Goal: Task Accomplishment & Management: Complete application form

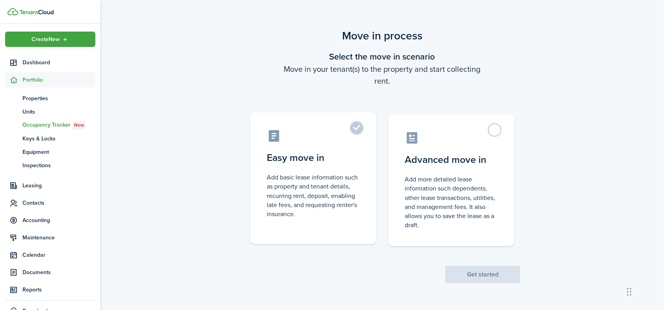
click at [323, 183] on control-radio-card-description "Add basic lease information such as property and tenant details, recurring rent…" at bounding box center [313, 196] width 93 height 46
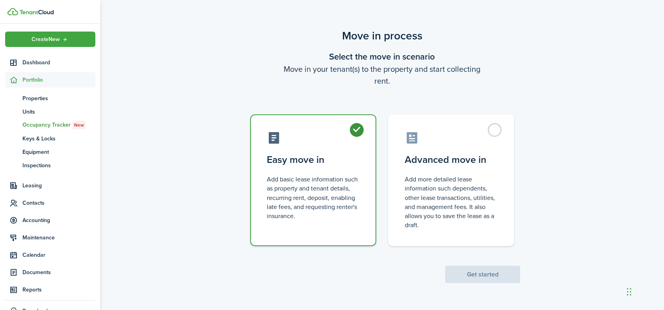
radio input "true"
click at [485, 277] on button "Get started" at bounding box center [483, 274] width 75 height 17
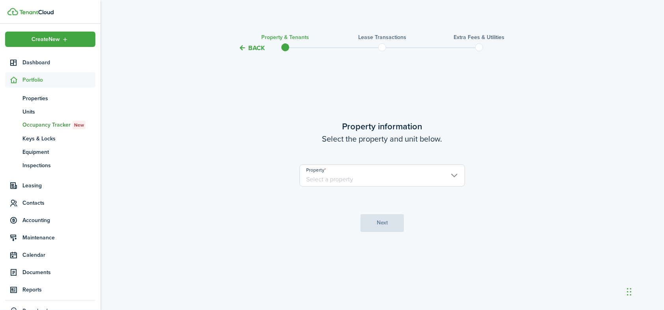
click at [457, 175] on input "Property" at bounding box center [383, 175] width 166 height 22
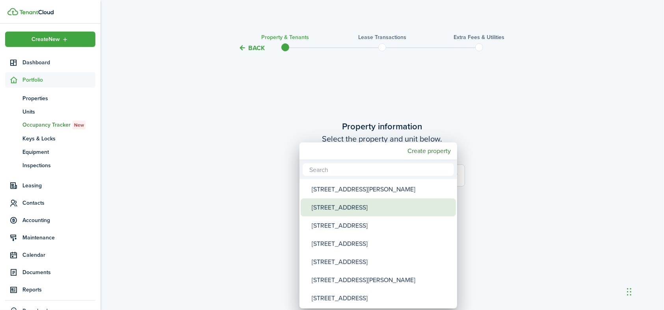
click at [359, 210] on div "[STREET_ADDRESS]" at bounding box center [382, 207] width 140 height 18
type input "[STREET_ADDRESS]"
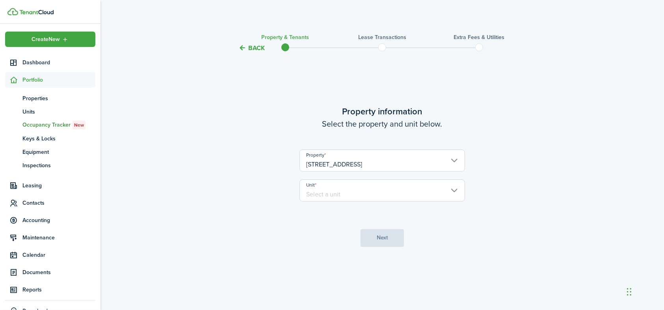
click at [452, 190] on input "Unit" at bounding box center [383, 190] width 166 height 22
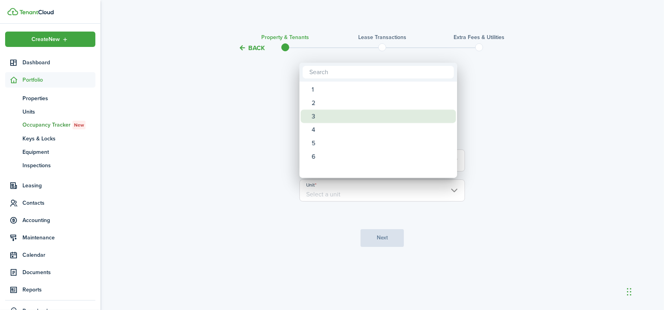
click at [313, 115] on div "3" at bounding box center [382, 116] width 140 height 13
type input "3"
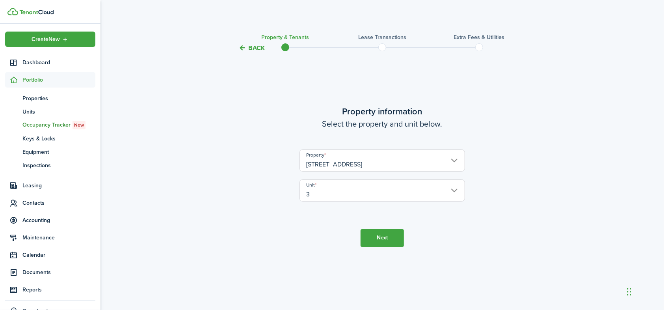
click at [384, 236] on button "Next" at bounding box center [382, 238] width 43 height 18
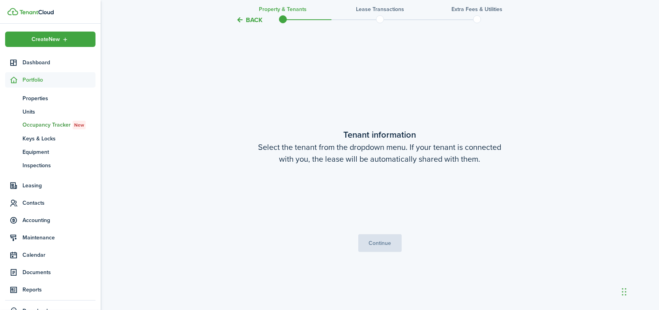
scroll to position [257, 0]
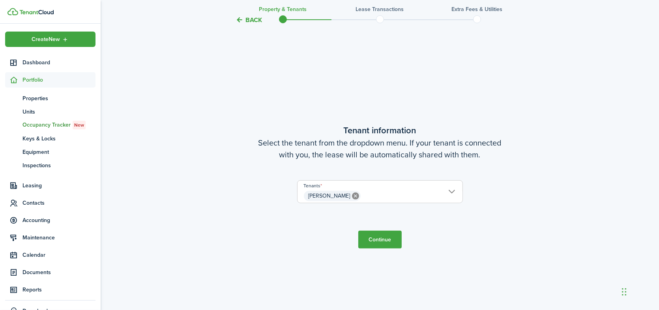
click at [381, 240] on button "Continue" at bounding box center [379, 240] width 43 height 18
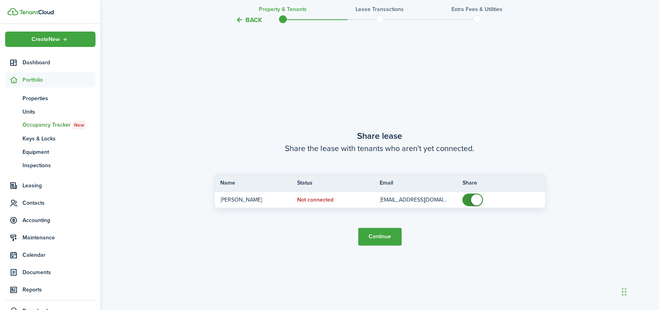
scroll to position [567, 0]
click at [383, 233] on button "Continue" at bounding box center [379, 236] width 43 height 18
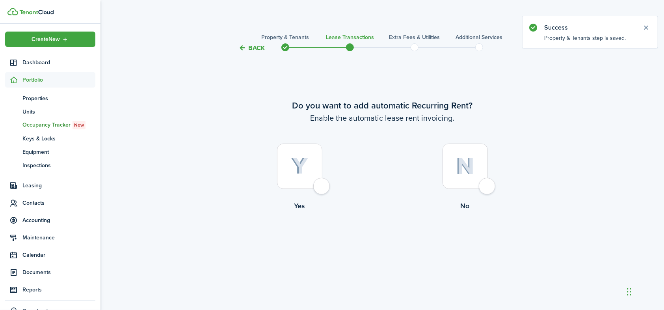
click at [300, 173] on img at bounding box center [300, 165] width 18 height 17
radio input "true"
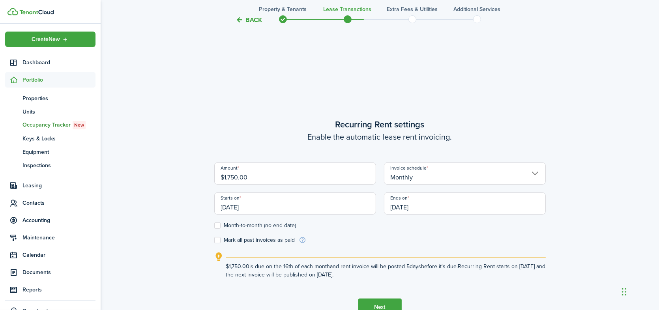
scroll to position [237, 0]
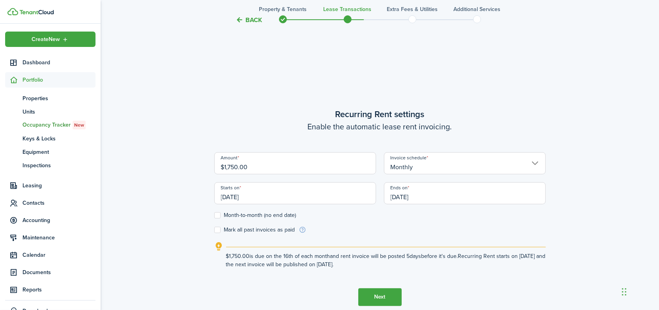
click at [269, 198] on input "[DATE]" at bounding box center [295, 193] width 162 height 22
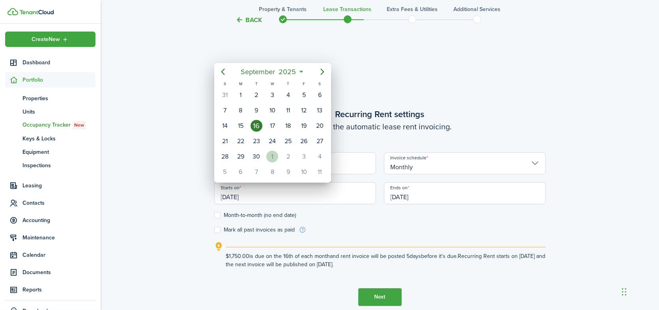
click at [272, 154] on div "1" at bounding box center [272, 157] width 12 height 12
type input "[DATE]"
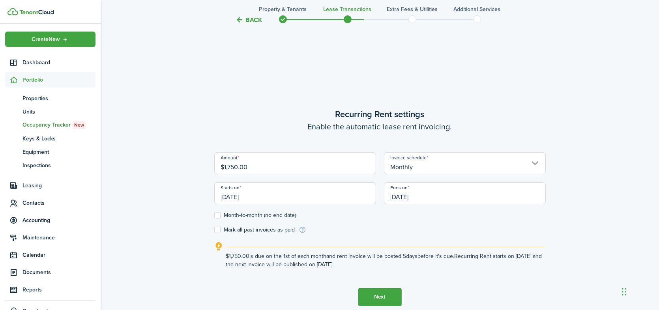
click at [218, 215] on label "Month-to-month (no end date)" at bounding box center [255, 215] width 82 height 6
click at [214, 215] on input "Month-to-month (no end date)" at bounding box center [214, 215] width 0 height 0
checkbox input "true"
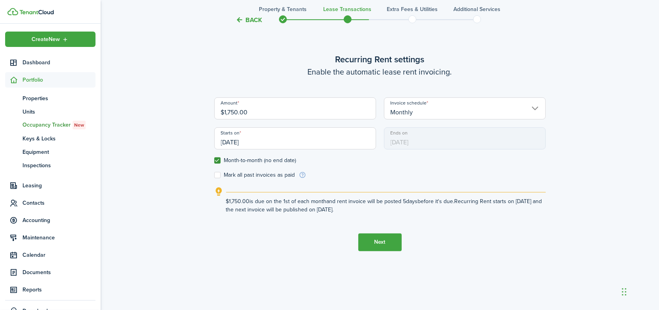
scroll to position [310, 0]
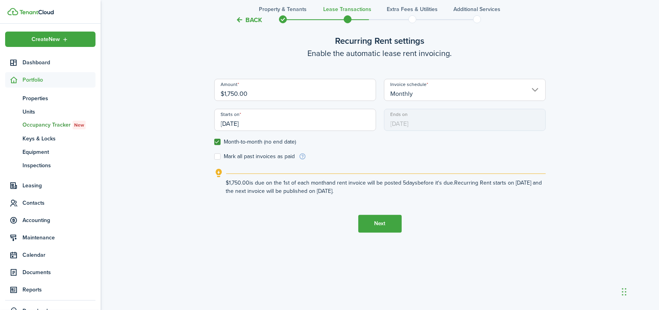
click at [375, 222] on button "Next" at bounding box center [379, 224] width 43 height 18
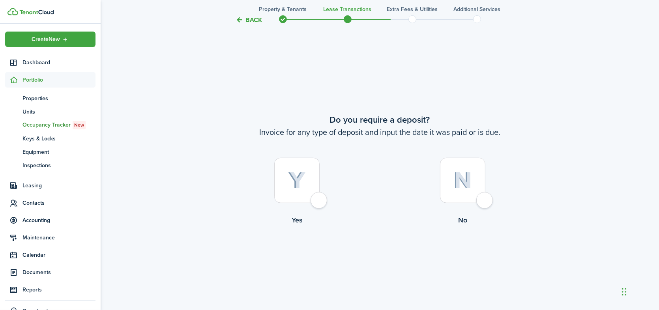
scroll to position [567, 0]
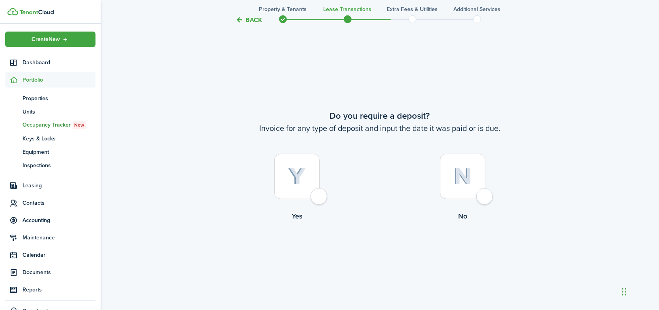
click at [297, 179] on img at bounding box center [297, 176] width 18 height 17
radio input "true"
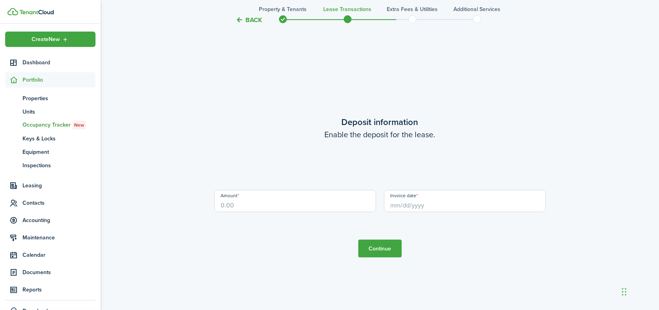
scroll to position [877, 0]
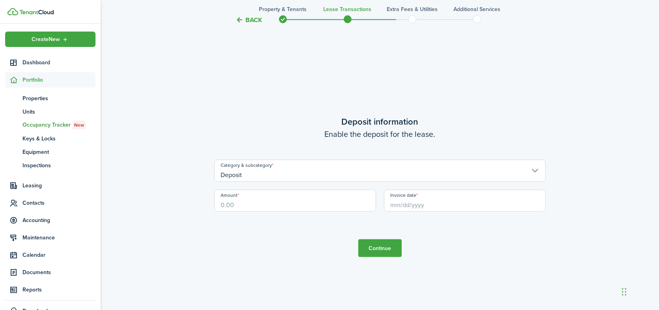
click at [536, 172] on input "Deposit" at bounding box center [379, 171] width 331 height 22
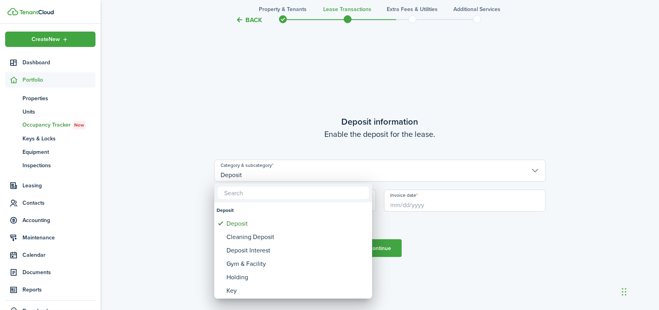
click at [535, 172] on div at bounding box center [329, 155] width 785 height 436
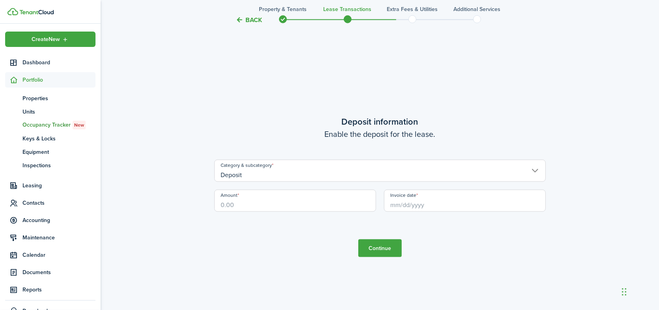
click at [245, 204] on input "Amount" at bounding box center [295, 201] width 162 height 22
click at [444, 204] on input "Invoice date" at bounding box center [465, 201] width 162 height 22
type input "$1,750.00"
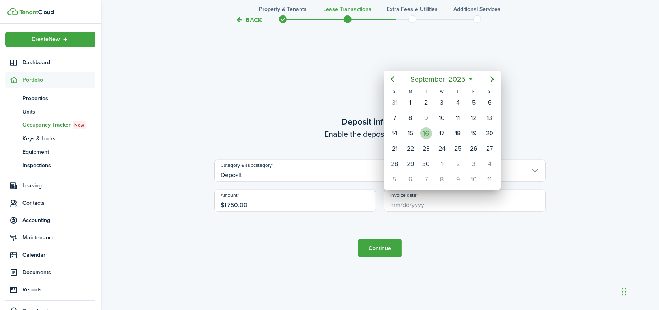
click at [427, 131] on div "16" at bounding box center [426, 133] width 12 height 12
type input "[DATE]"
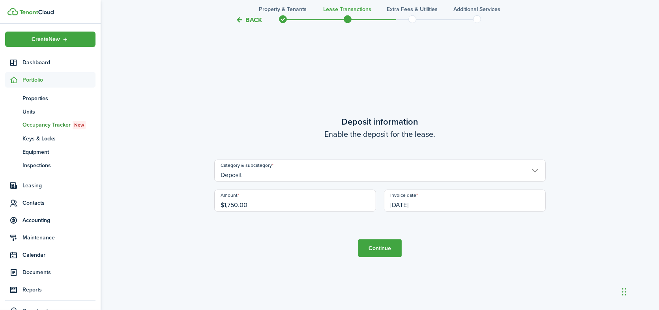
click at [375, 248] on button "Continue" at bounding box center [379, 248] width 43 height 18
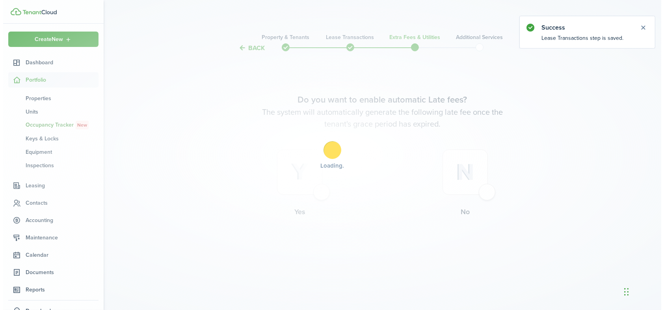
scroll to position [0, 0]
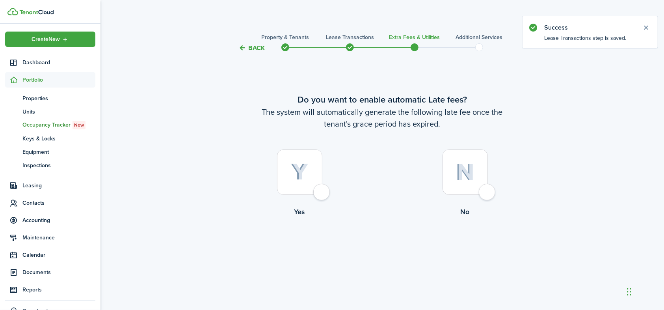
click at [474, 176] on img at bounding box center [465, 172] width 19 height 17
radio input "true"
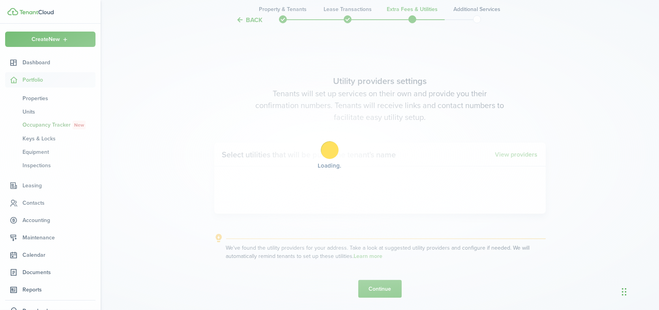
scroll to position [257, 0]
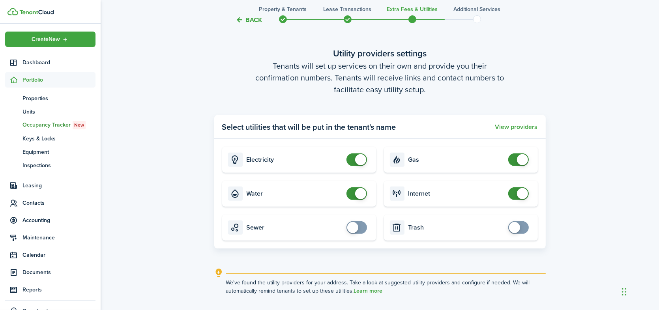
checkbox input "false"
click at [358, 195] on span at bounding box center [360, 193] width 11 height 11
checkbox input "false"
click at [521, 160] on span at bounding box center [522, 159] width 11 height 11
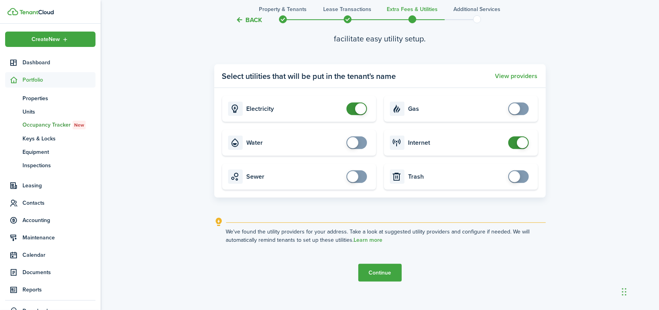
scroll to position [317, 0]
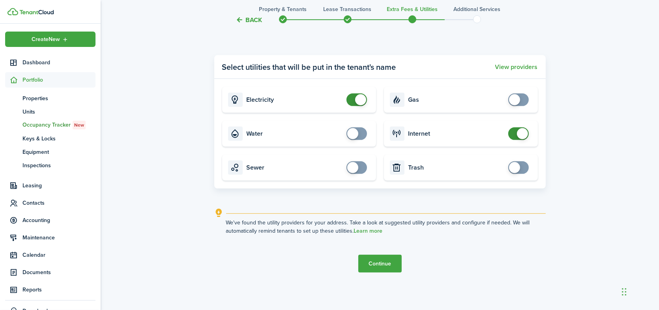
click at [381, 265] on button "Continue" at bounding box center [379, 264] width 43 height 18
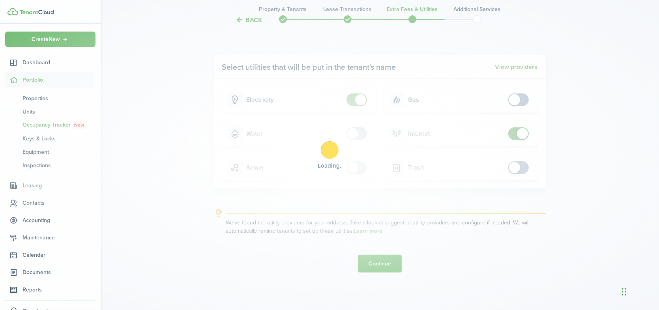
scroll to position [0, 0]
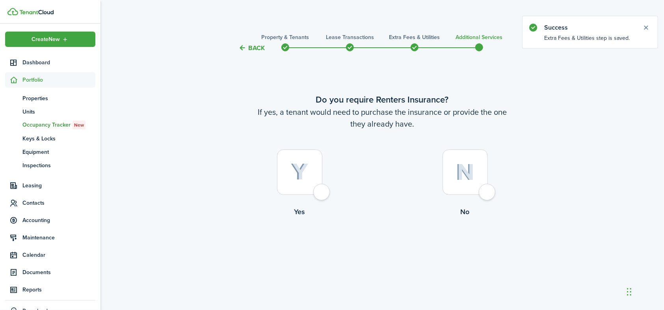
click at [461, 173] on img at bounding box center [465, 172] width 19 height 17
radio input "true"
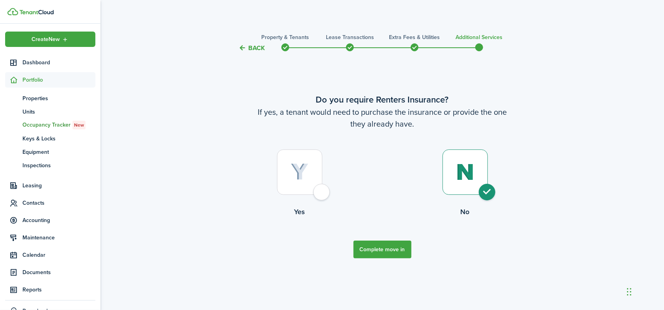
click at [364, 248] on button "Complete move in" at bounding box center [383, 250] width 58 height 18
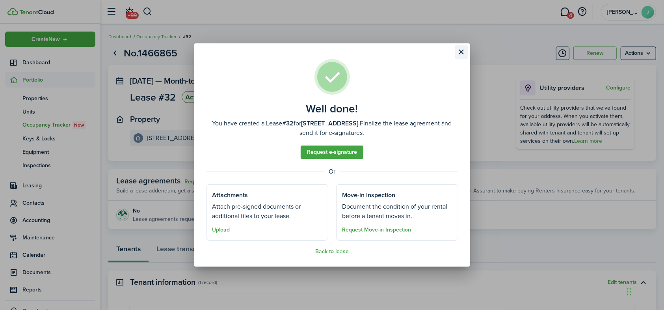
click at [462, 55] on button "Close modal" at bounding box center [461, 51] width 13 height 13
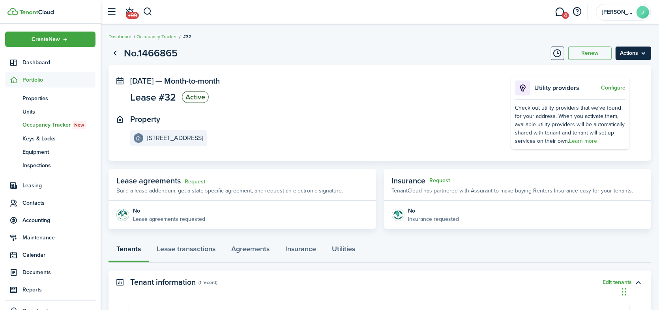
click at [631, 55] on menu-btn "Actions" at bounding box center [632, 53] width 35 height 13
click at [441, 49] on page-view-header "No.1466865 Renew Actions" at bounding box center [379, 53] width 542 height 15
click at [30, 78] on span "Portfolio" at bounding box center [58, 80] width 73 height 8
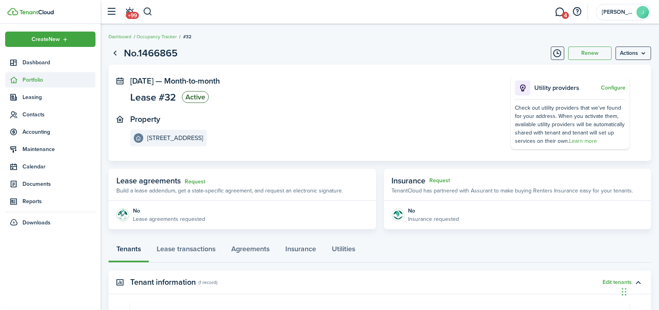
click at [30, 78] on span "Portfolio" at bounding box center [58, 80] width 73 height 8
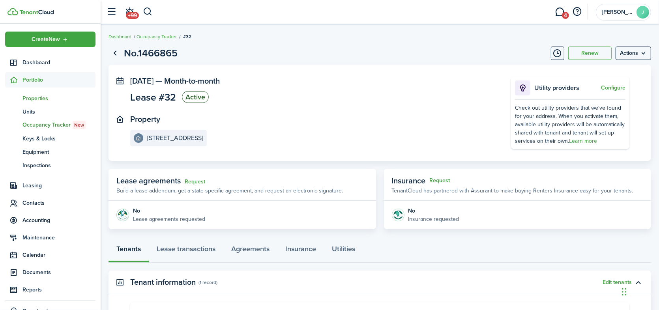
click at [28, 98] on span "Properties" at bounding box center [58, 98] width 73 height 8
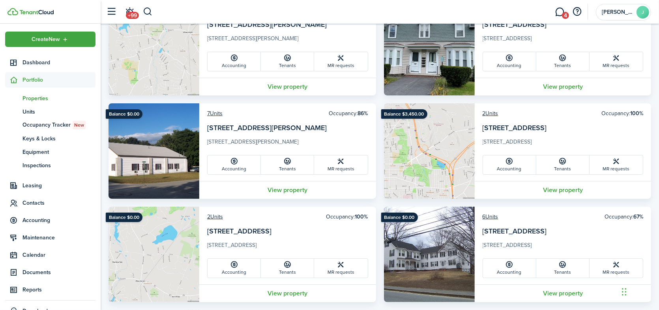
scroll to position [118, 0]
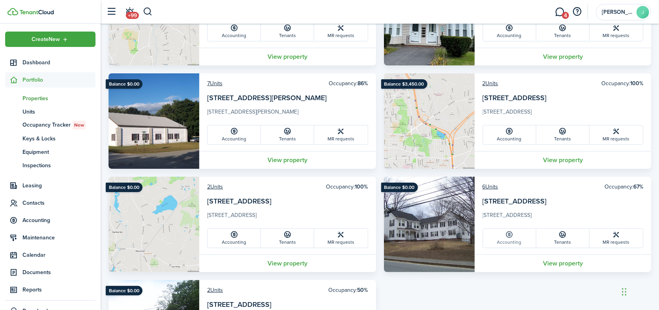
click at [516, 242] on link "Accounting" at bounding box center [509, 238] width 53 height 19
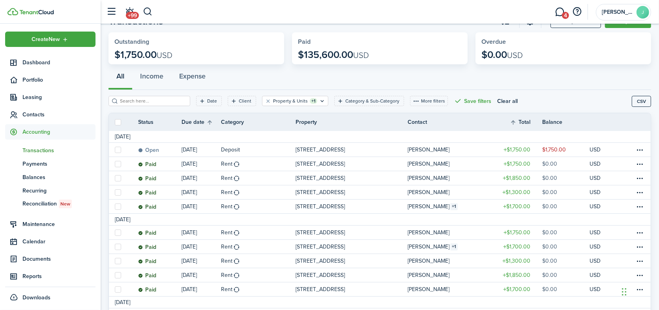
scroll to position [39, 0]
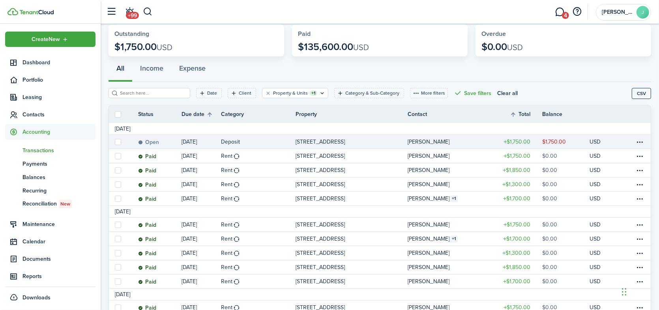
click at [644, 142] on link at bounding box center [642, 142] width 16 height 14
click at [640, 142] on table-menu-btn-icon at bounding box center [639, 141] width 9 height 9
click at [575, 69] on div "All Income Expense" at bounding box center [379, 70] width 542 height 24
click at [34, 175] on span "Balances" at bounding box center [58, 177] width 73 height 8
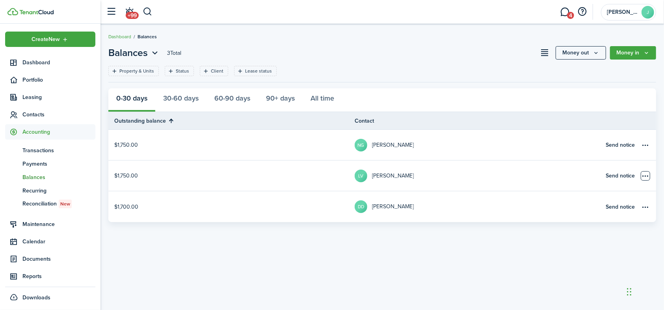
click at [647, 175] on table-menu-btn-icon "Open menu" at bounding box center [645, 175] width 9 height 9
click at [484, 178] on link "LV [PERSON_NAME]" at bounding box center [478, 175] width 246 height 30
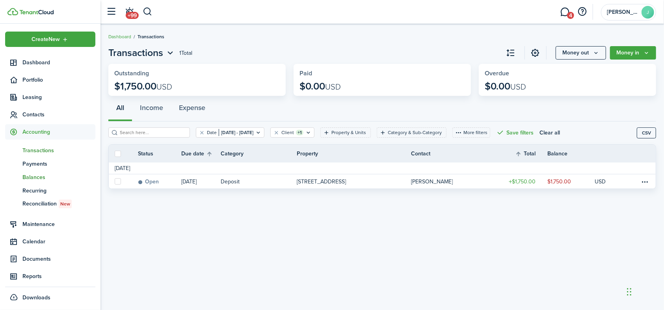
click at [33, 174] on span "Balances" at bounding box center [58, 177] width 73 height 8
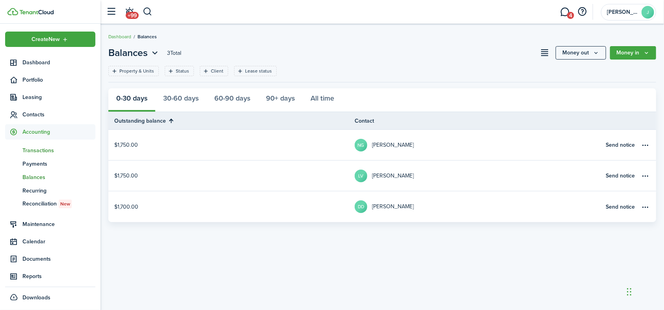
click at [43, 151] on span "Transactions" at bounding box center [58, 150] width 73 height 8
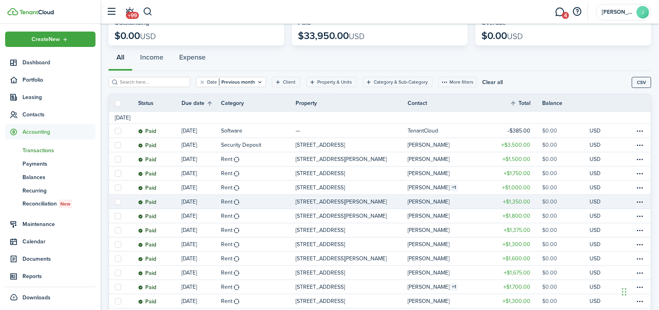
scroll to position [45, 0]
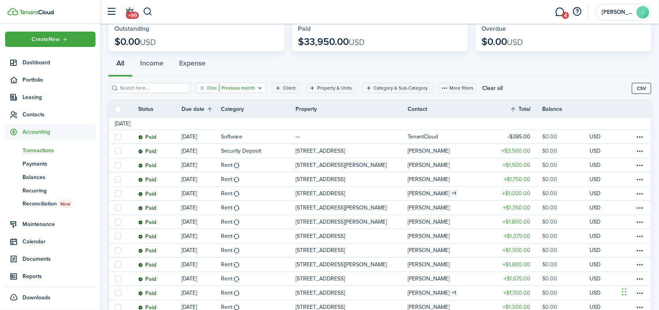
click at [256, 87] on icon "Open filter" at bounding box center [259, 88] width 7 height 6
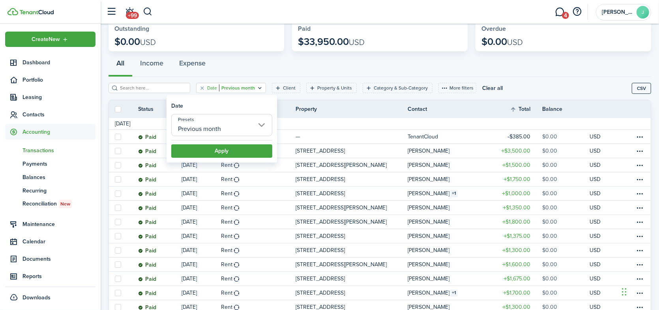
click at [218, 123] on input "Previous month" at bounding box center [221, 125] width 101 height 22
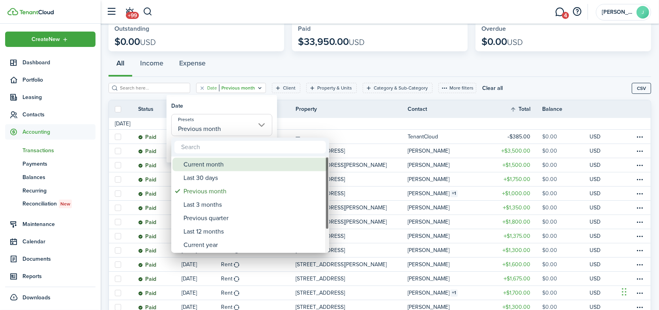
click at [209, 165] on div "Current month" at bounding box center [253, 164] width 140 height 13
type input "Current month"
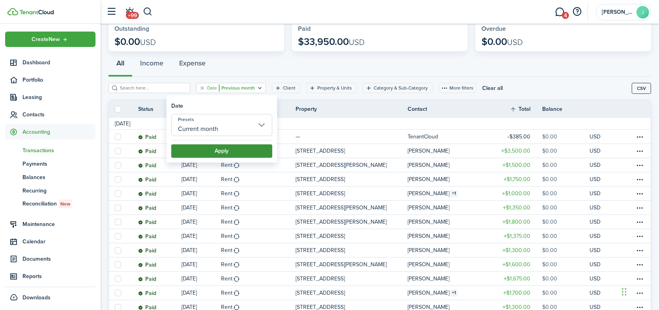
click at [215, 151] on button "Apply" at bounding box center [221, 150] width 101 height 13
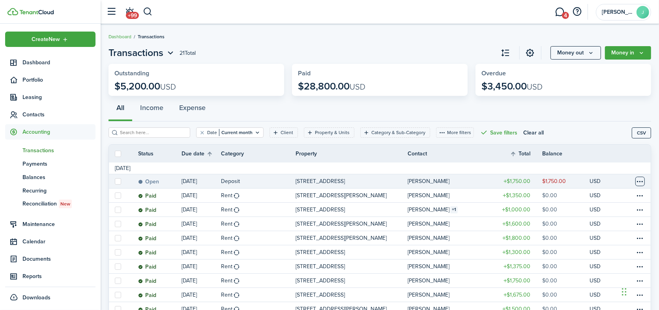
click at [638, 179] on table-menu-btn-icon at bounding box center [639, 181] width 9 height 9
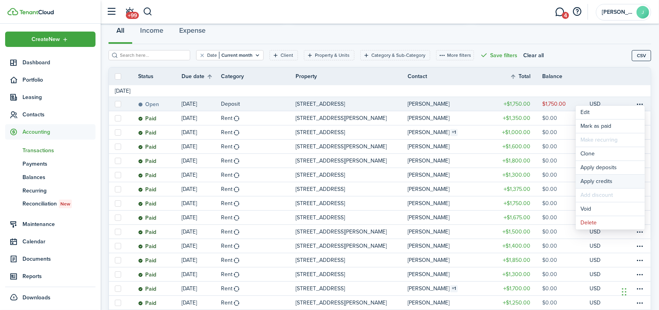
scroll to position [79, 0]
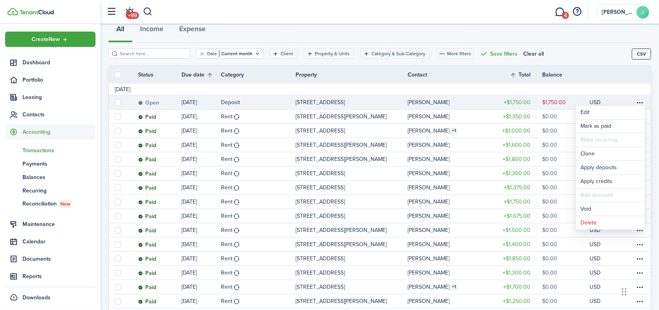
click at [597, 51] on div "Date Current month Client Property & Units Category & Sub-Category More filters…" at bounding box center [369, 57] width 523 height 16
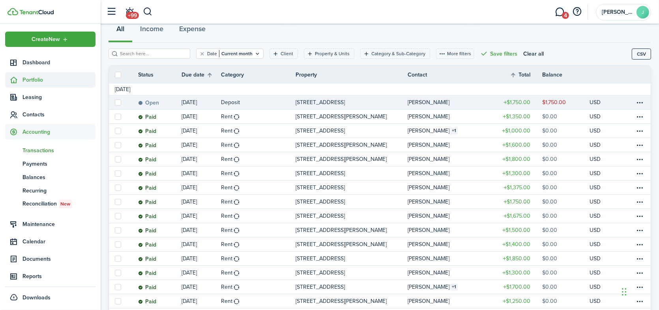
click at [34, 78] on span "Portfolio" at bounding box center [58, 80] width 73 height 8
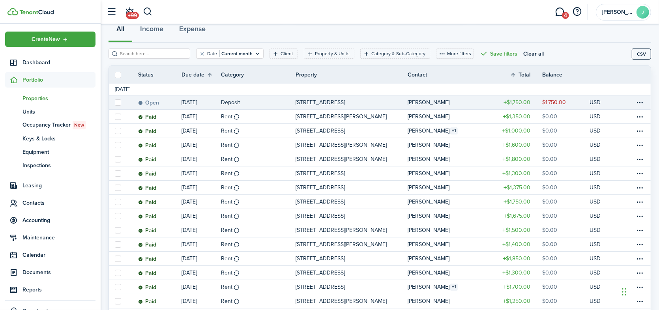
click at [39, 99] on span "Properties" at bounding box center [58, 98] width 73 height 8
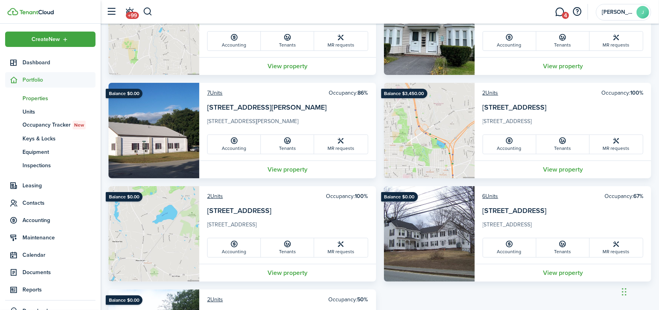
scroll to position [118, 0]
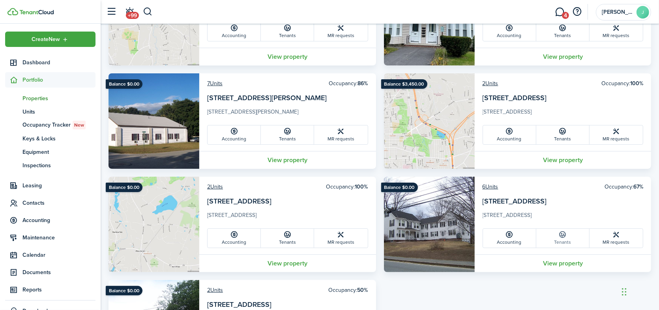
click at [556, 239] on link "Tenants" at bounding box center [562, 238] width 53 height 19
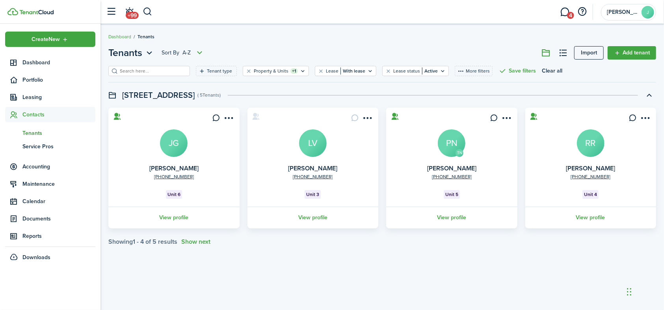
click at [321, 146] on avatar-text "LV" at bounding box center [313, 143] width 28 height 28
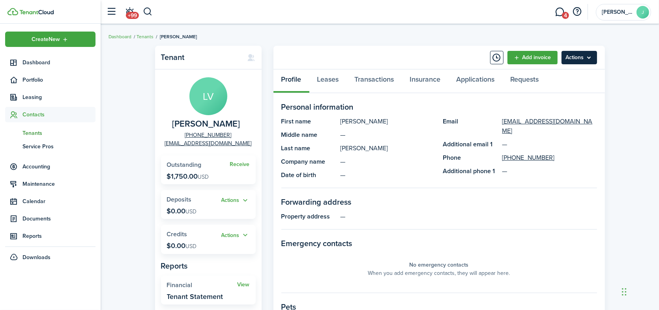
click at [586, 54] on menu-btn "Actions" at bounding box center [578, 57] width 35 height 13
click at [621, 151] on div "Tenant LV [PERSON_NAME] [PHONE_NUMBER] [EMAIL_ADDRESS][DOMAIN_NAME] Receive Out…" at bounding box center [380, 272] width 558 height 461
click at [239, 200] on button "Actions" at bounding box center [235, 200] width 28 height 9
click at [134, 194] on div "Tenant LV [PERSON_NAME] [PHONE_NUMBER] [EMAIL_ADDRESS][DOMAIN_NAME] Receive Out…" at bounding box center [380, 272] width 558 height 461
click at [380, 77] on link "Transactions" at bounding box center [374, 81] width 55 height 24
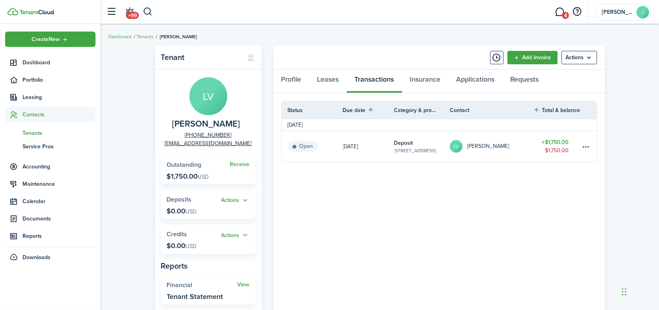
click at [309, 147] on status "Open" at bounding box center [302, 146] width 30 height 11
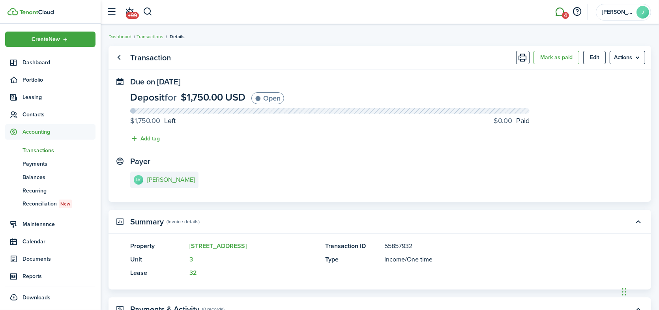
click at [566, 14] on span "4" at bounding box center [565, 15] width 7 height 7
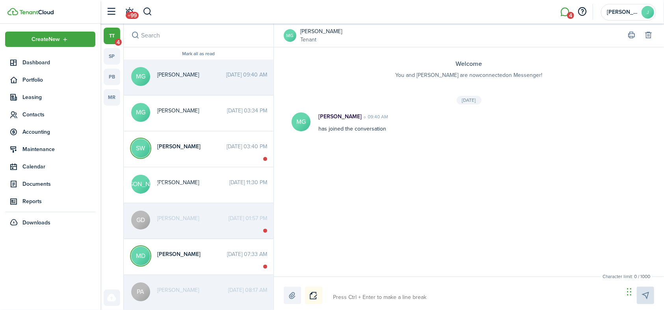
click at [226, 76] on time "[DATE] 09:40 AM" at bounding box center [246, 75] width 41 height 8
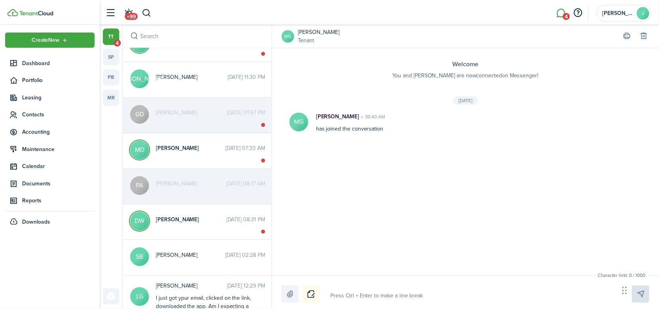
scroll to position [118, 0]
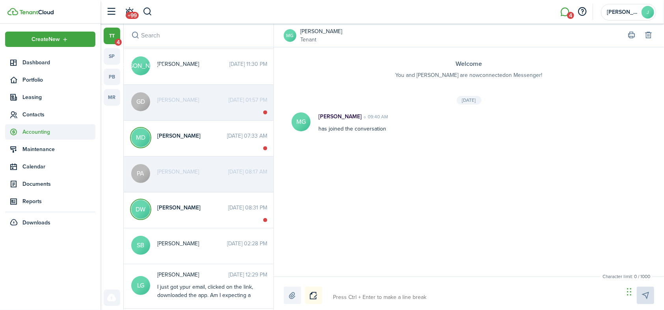
click at [30, 133] on span "Accounting" at bounding box center [58, 132] width 73 height 8
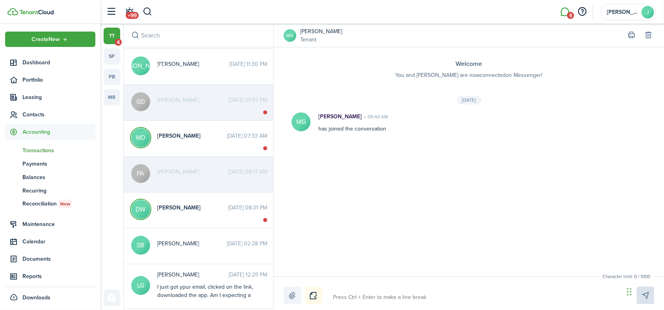
click at [31, 150] on span "Transactions" at bounding box center [58, 150] width 73 height 8
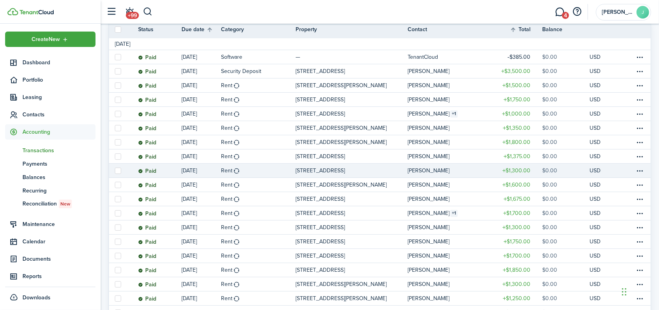
scroll to position [84, 0]
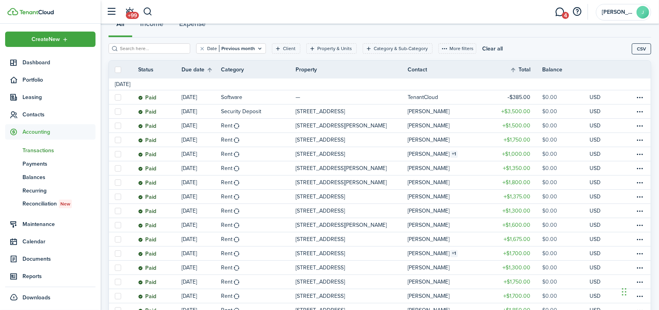
click at [38, 129] on span "Accounting" at bounding box center [58, 132] width 73 height 8
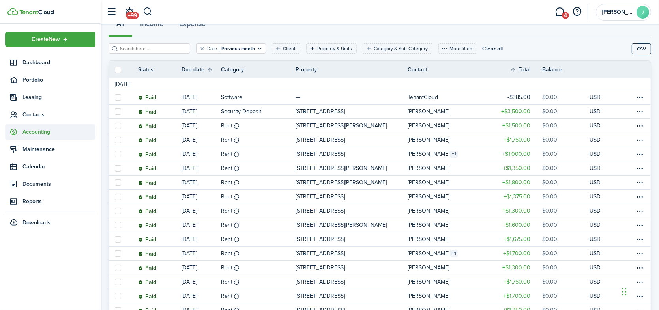
click at [37, 129] on span "Accounting" at bounding box center [58, 132] width 73 height 8
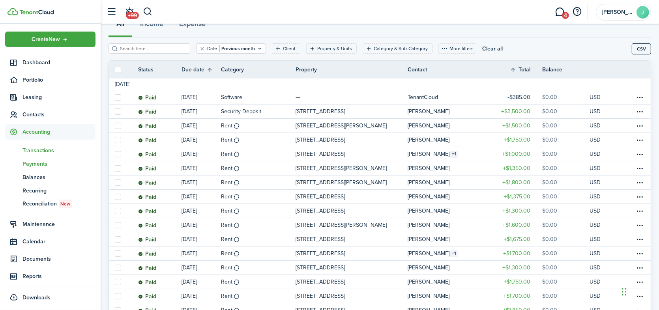
click at [28, 164] on span "Payments" at bounding box center [58, 164] width 73 height 8
